Goal: Check status: Check status

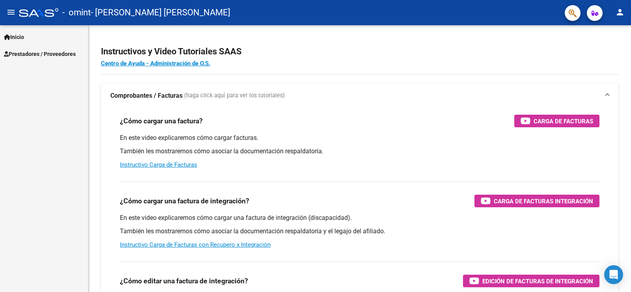
click at [49, 56] on span "Prestadores / Proveedores" at bounding box center [40, 54] width 72 height 9
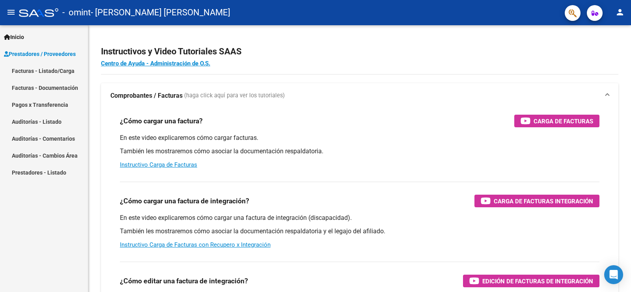
click at [52, 101] on link "Pagos x Transferencia" at bounding box center [44, 104] width 88 height 17
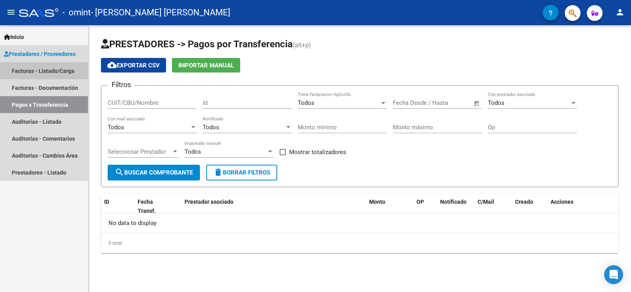
click at [49, 69] on link "Facturas - Listado/Carga" at bounding box center [44, 70] width 88 height 17
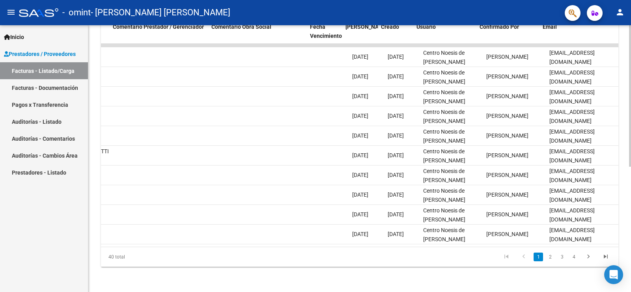
scroll to position [0, 1145]
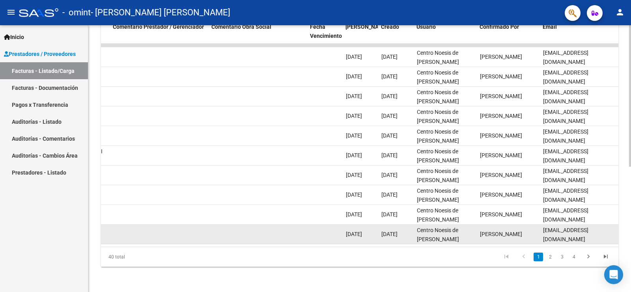
click at [604, 235] on datatable-body-cell "[EMAIL_ADDRESS][DOMAIN_NAME]" at bounding box center [579, 234] width 79 height 19
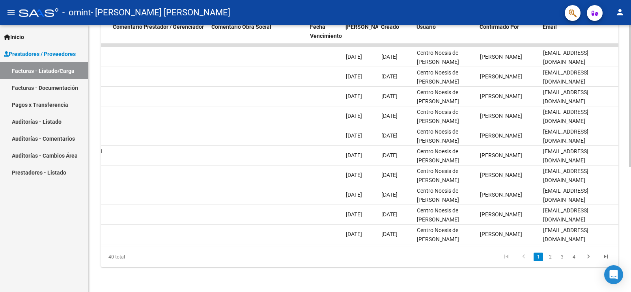
drag, startPoint x: 560, startPoint y: 250, endPoint x: 525, endPoint y: 254, distance: 36.1
click at [533, 253] on div "40 total 1 2 3 4" at bounding box center [360, 257] width 518 height 20
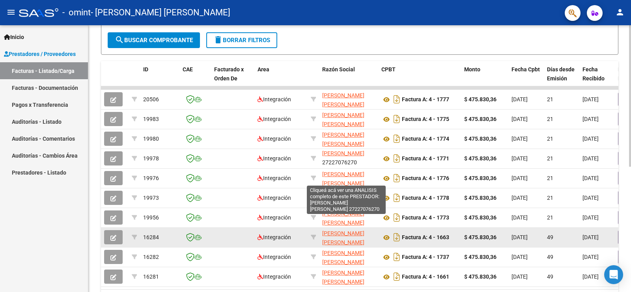
scroll to position [235, 0]
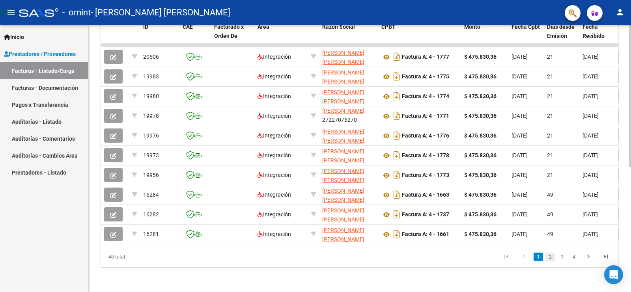
click at [549, 258] on link "2" at bounding box center [550, 257] width 9 height 9
click at [560, 258] on link "3" at bounding box center [561, 257] width 9 height 9
